Goal: Task Accomplishment & Management: Use online tool/utility

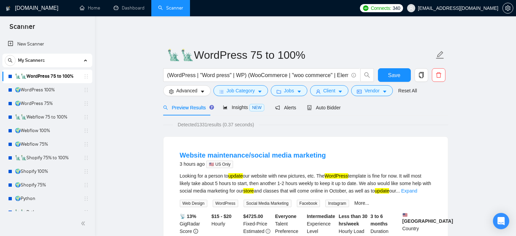
scroll to position [12, 0]
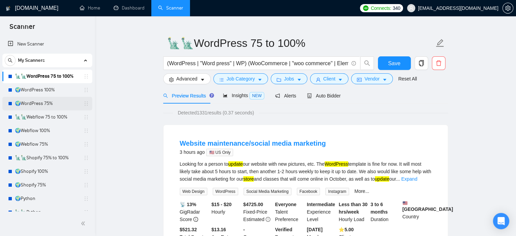
click at [38, 97] on link "🌍WordPress 75%" at bounding box center [47, 104] width 64 height 14
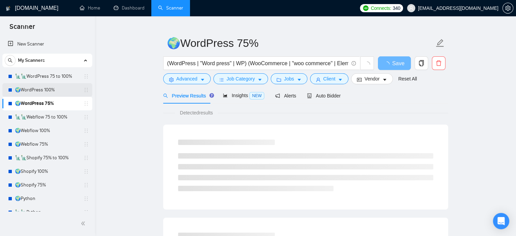
click at [43, 90] on link "🌍WordPress 100%" at bounding box center [47, 90] width 64 height 14
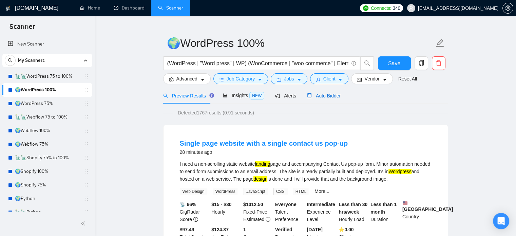
click at [332, 96] on span "Auto Bidder" at bounding box center [324, 95] width 34 height 5
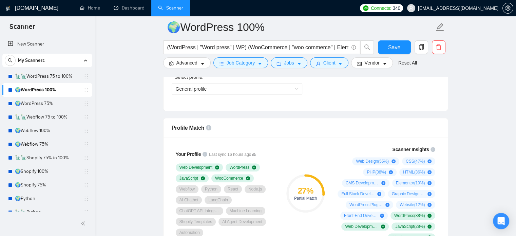
scroll to position [521, 0]
